Goal: Navigation & Orientation: Find specific page/section

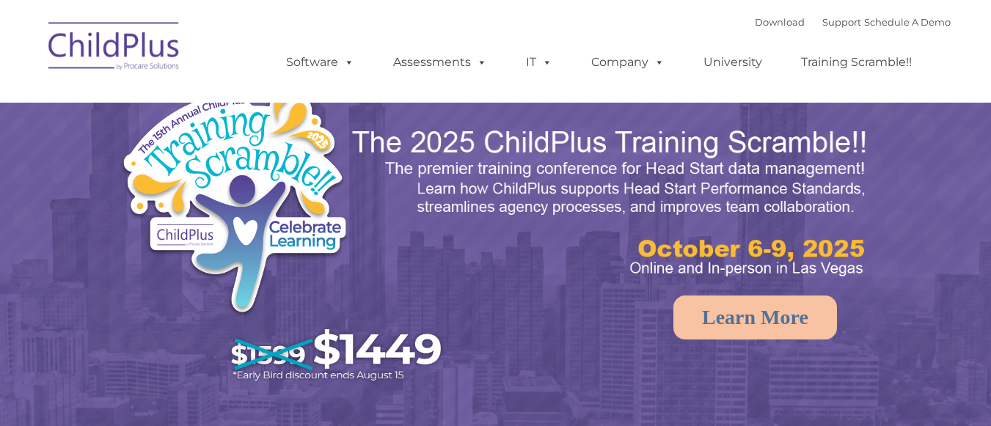
select select "MEDIUM"
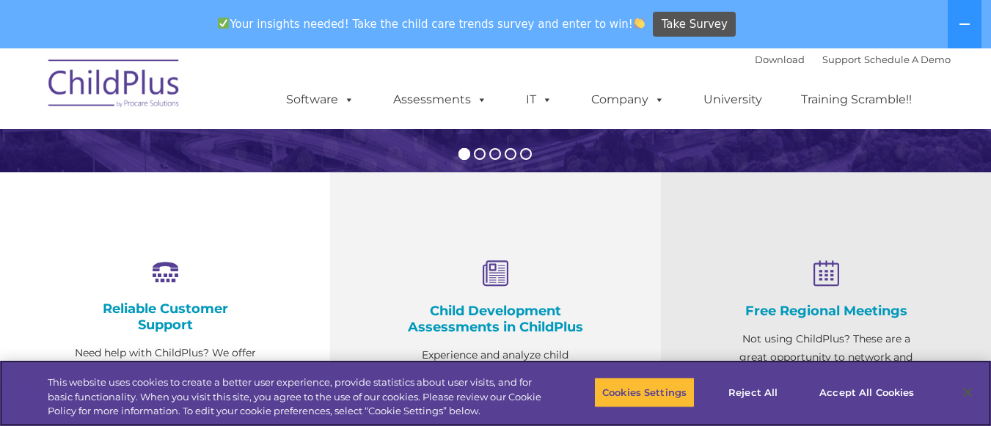
scroll to position [449, 0]
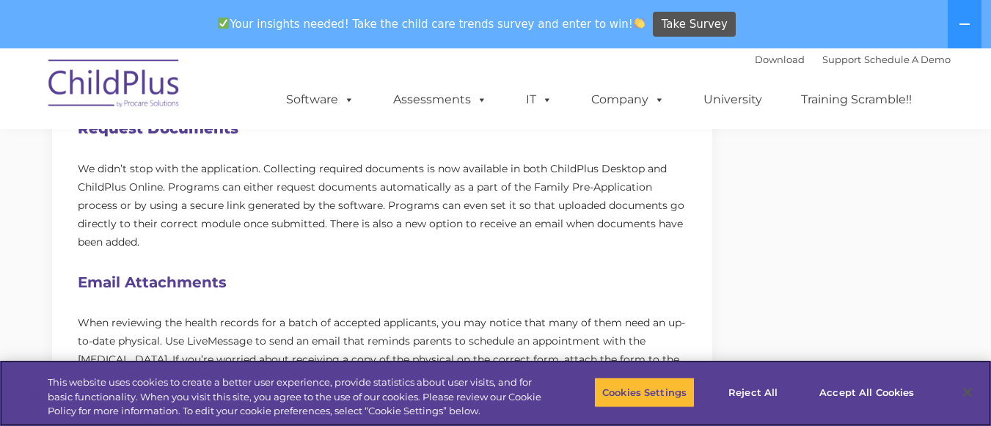
scroll to position [775, 0]
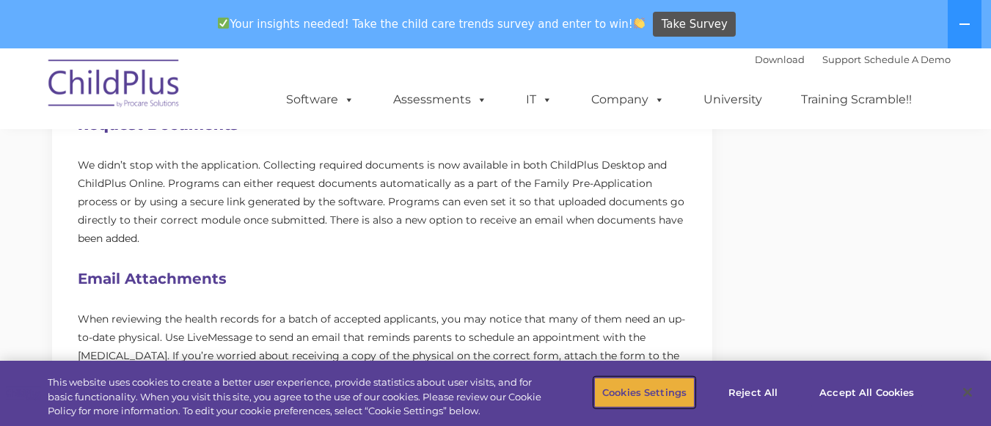
click at [676, 393] on button "Cookies Settings" at bounding box center [644, 392] width 100 height 31
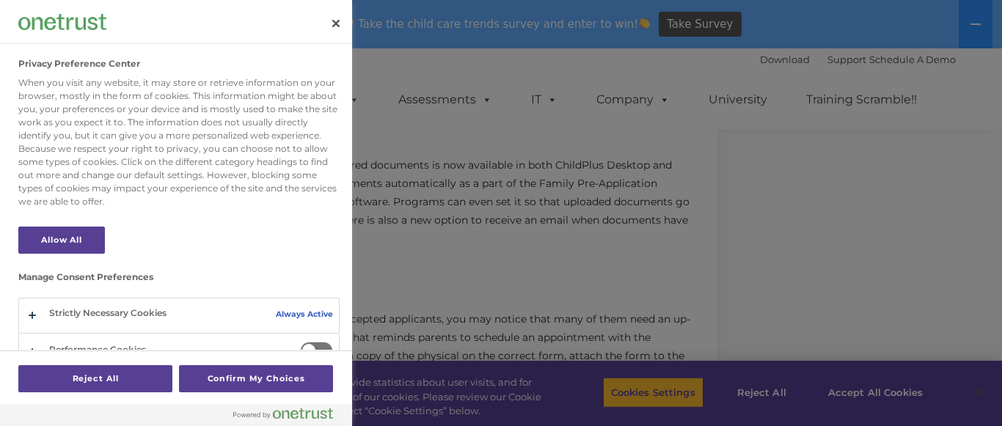
click at [340, 4] on div "Privacy Preference Center" at bounding box center [176, 22] width 352 height 44
click at [334, 23] on button "Close" at bounding box center [336, 23] width 32 height 32
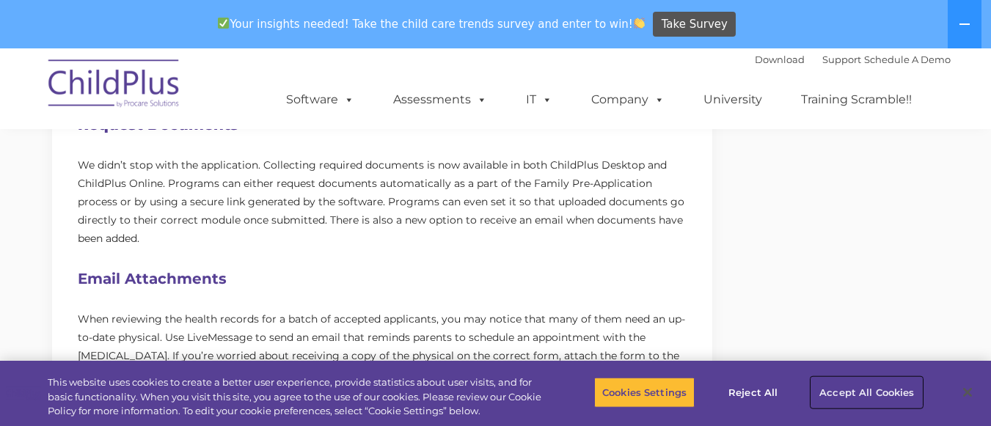
click at [882, 385] on button "Accept All Cookies" at bounding box center [866, 392] width 111 height 31
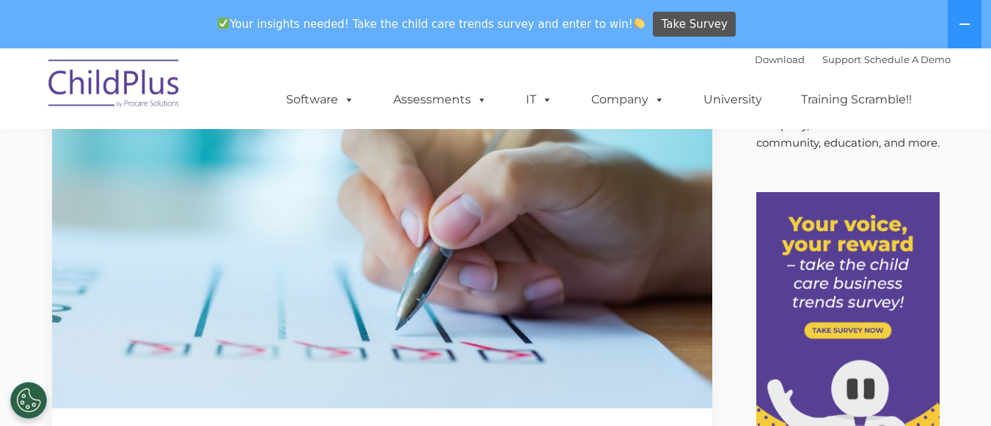
scroll to position [0, 0]
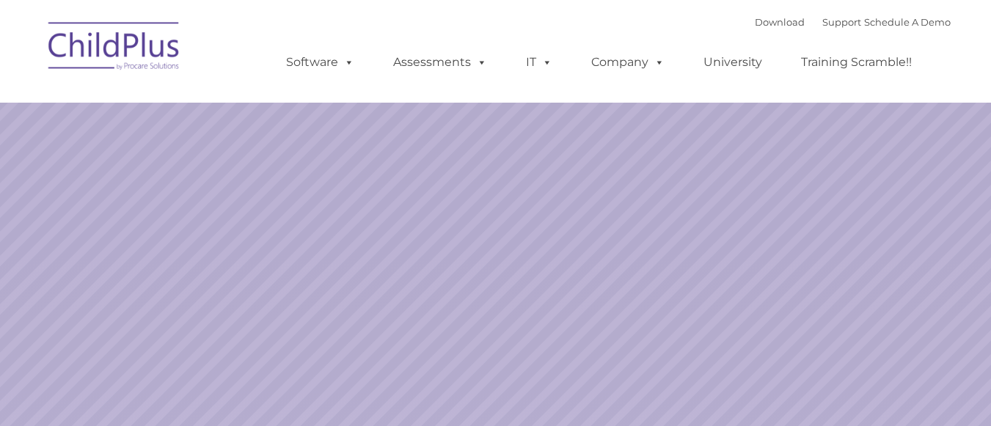
select select "MEDIUM"
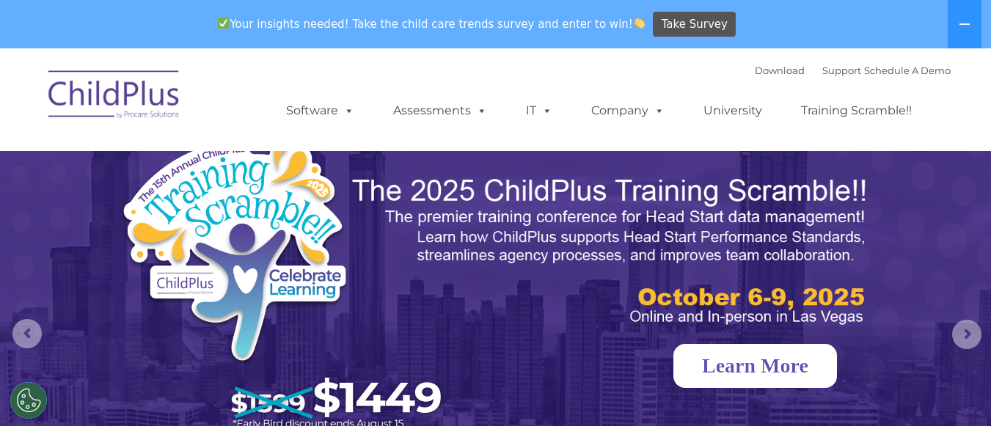
click at [728, 364] on link "Learn More" at bounding box center [755, 366] width 164 height 44
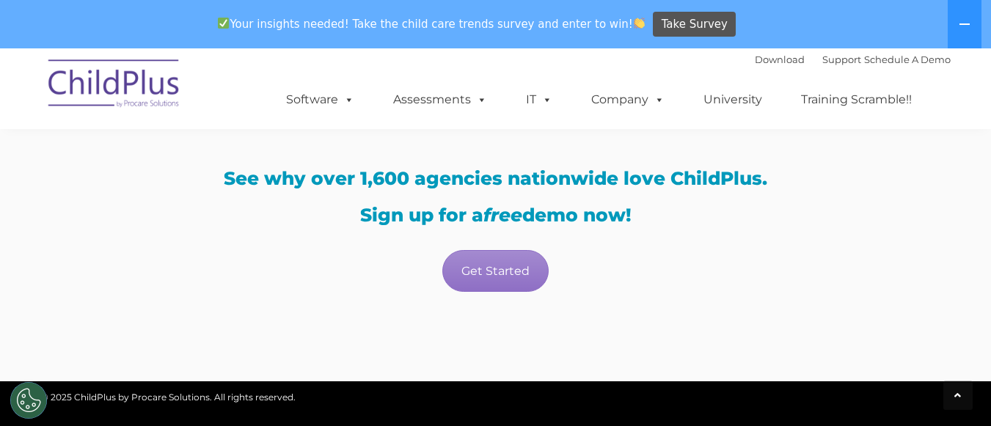
scroll to position [2590, 0]
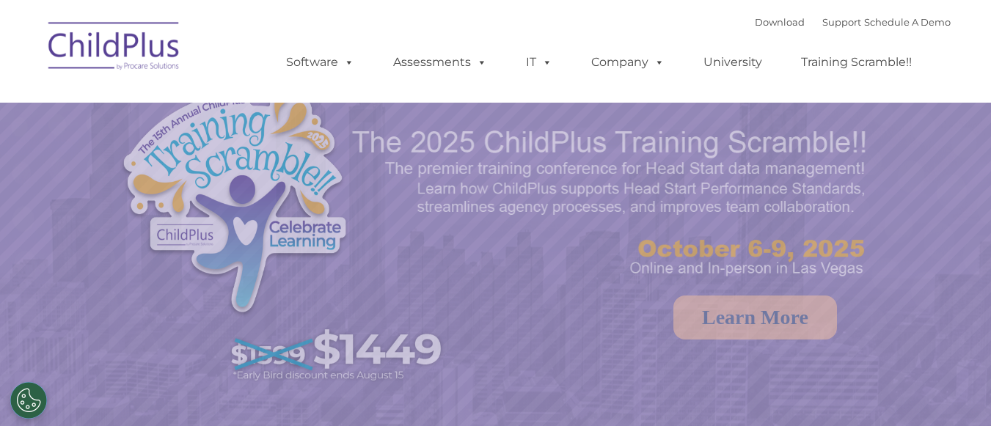
select select "MEDIUM"
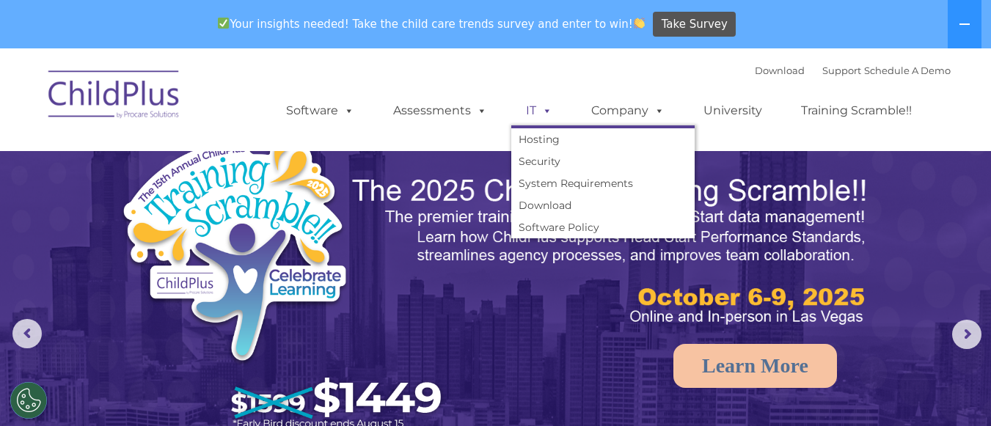
click at [533, 111] on link "IT" at bounding box center [539, 110] width 56 height 29
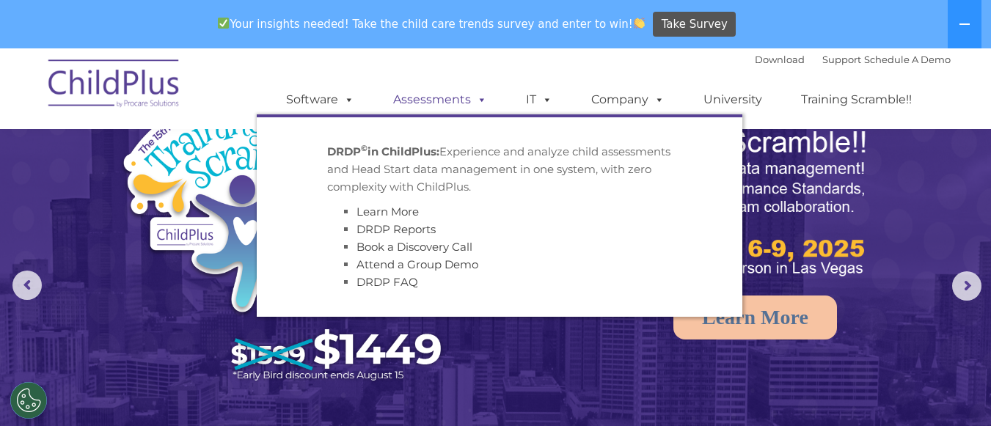
click at [439, 94] on link "Assessments" at bounding box center [440, 99] width 123 height 29
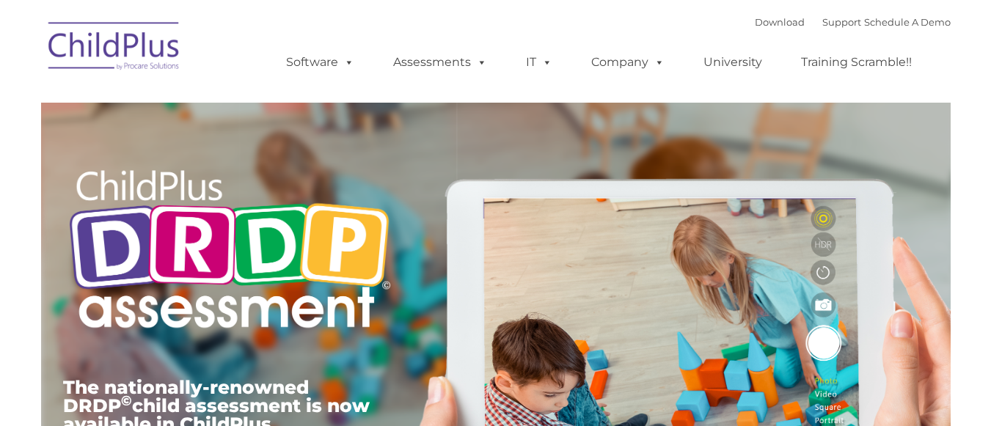
type input ""
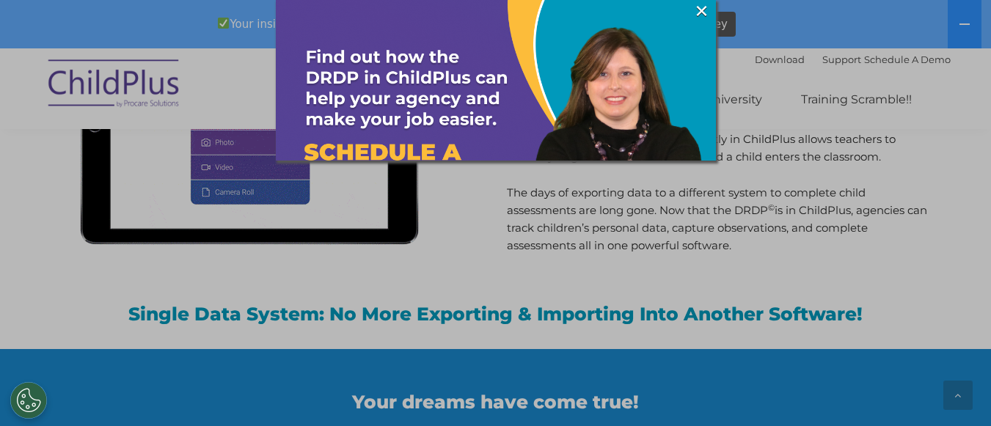
scroll to position [1442, 0]
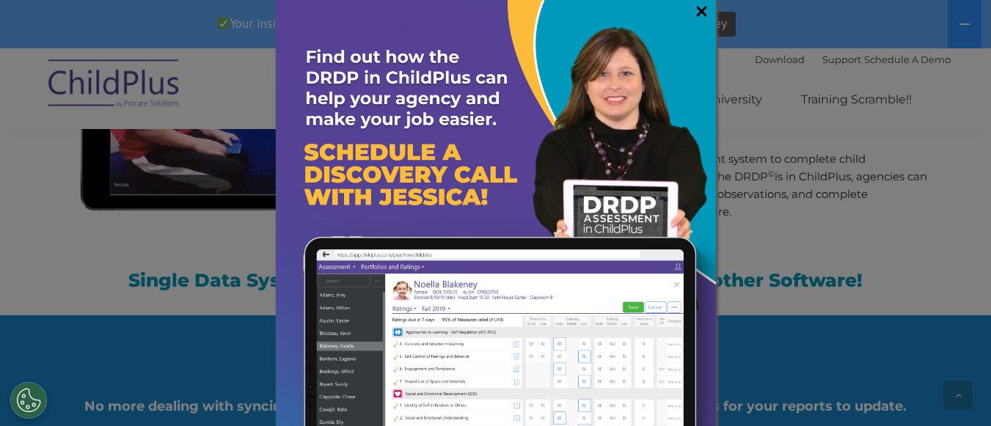
click at [693, 18] on link "×" at bounding box center [701, 11] width 17 height 15
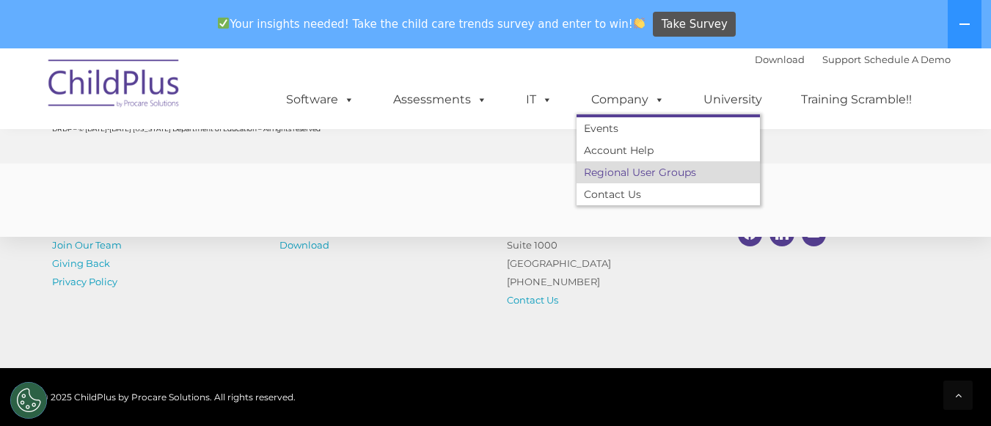
scroll to position [5979, 0]
